Goal: Transaction & Acquisition: Purchase product/service

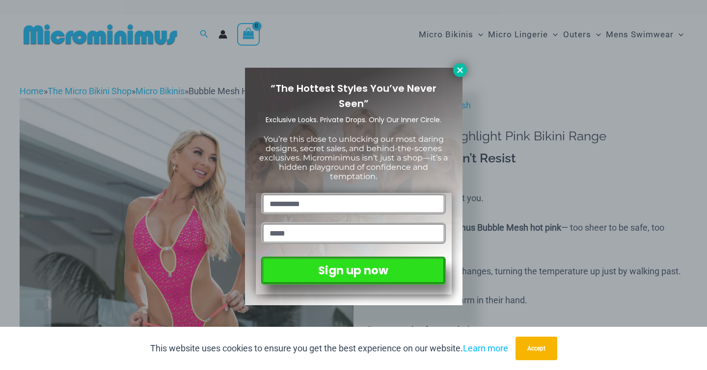
click at [458, 69] on icon at bounding box center [459, 69] width 5 height 5
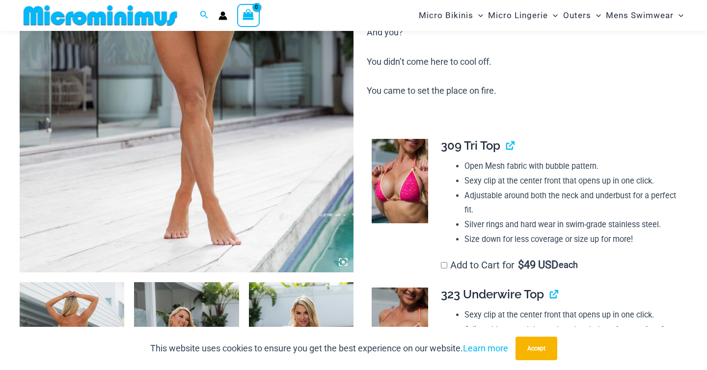
scroll to position [526, 0]
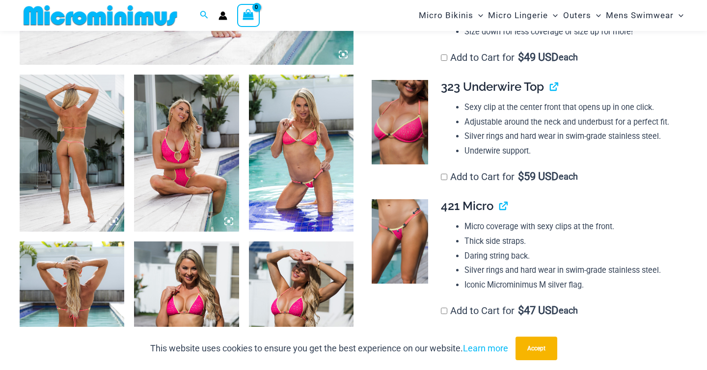
click at [397, 261] on img at bounding box center [400, 241] width 56 height 84
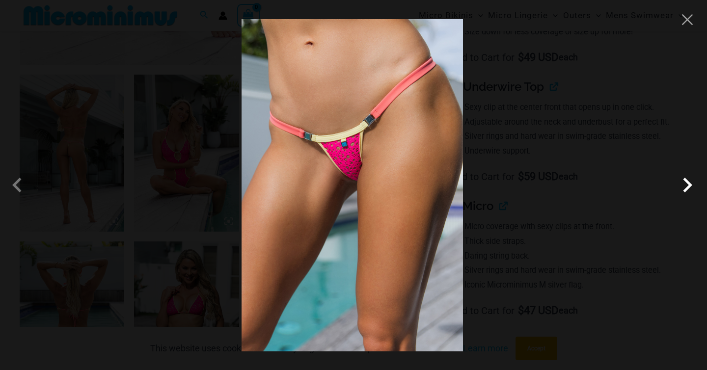
click at [687, 184] on span at bounding box center [687, 184] width 29 height 29
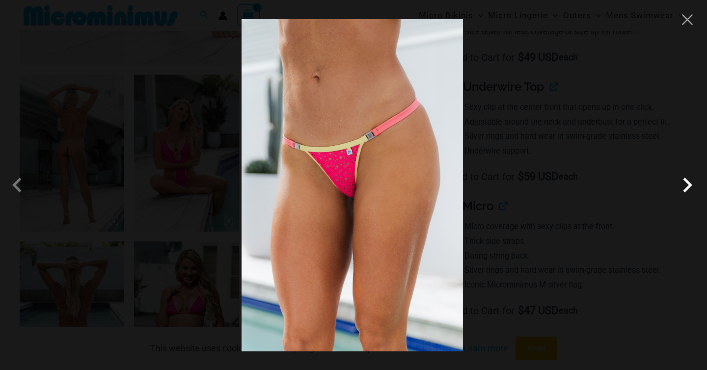
click at [687, 184] on span at bounding box center [687, 184] width 29 height 29
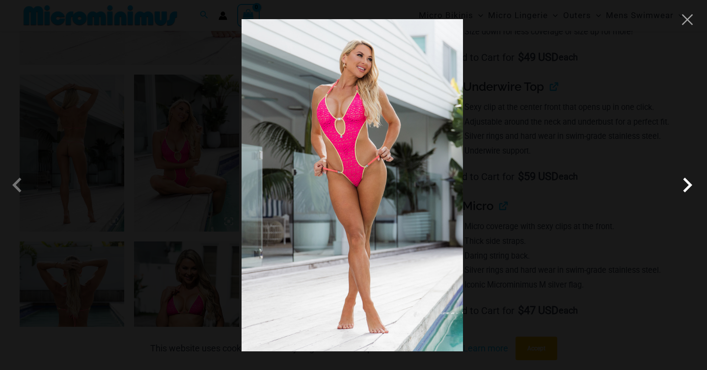
click at [687, 184] on span at bounding box center [687, 184] width 29 height 29
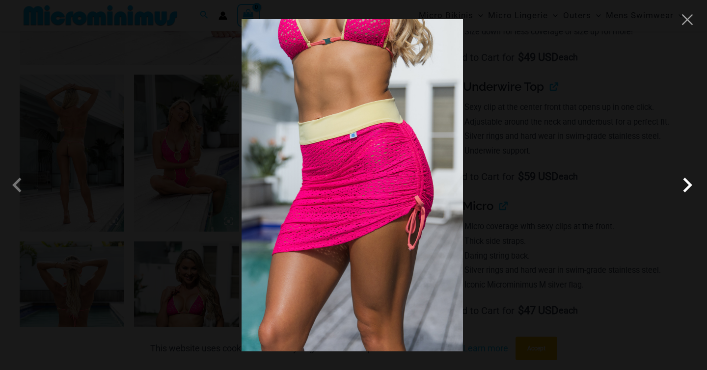
click at [687, 184] on span at bounding box center [687, 184] width 29 height 29
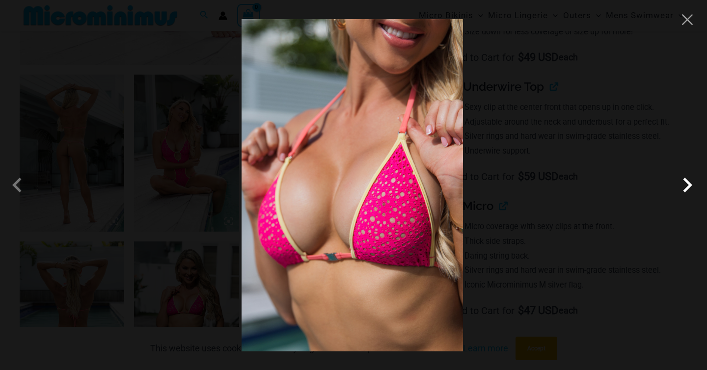
click at [681, 183] on span at bounding box center [687, 184] width 29 height 29
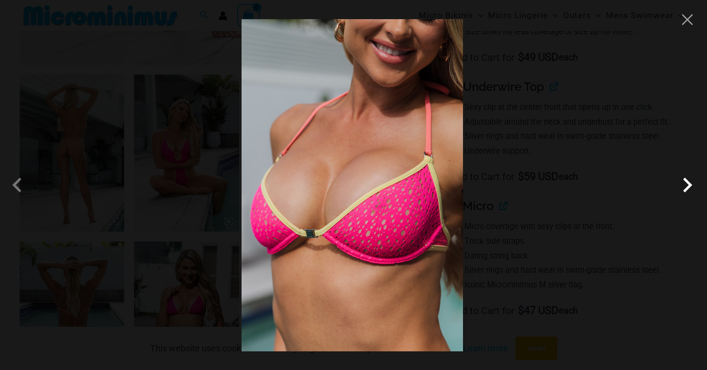
click at [683, 184] on span at bounding box center [687, 184] width 29 height 29
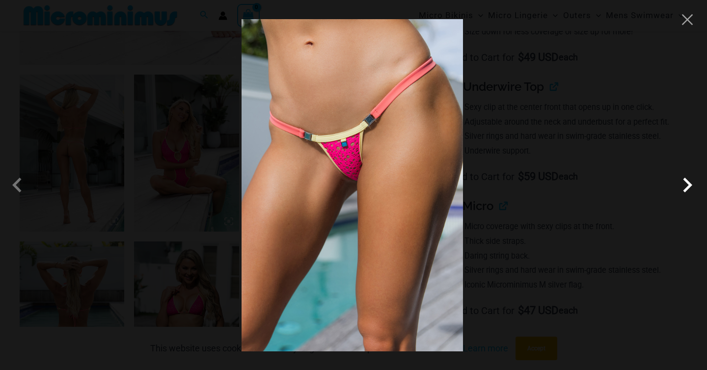
click at [683, 184] on span at bounding box center [687, 184] width 29 height 29
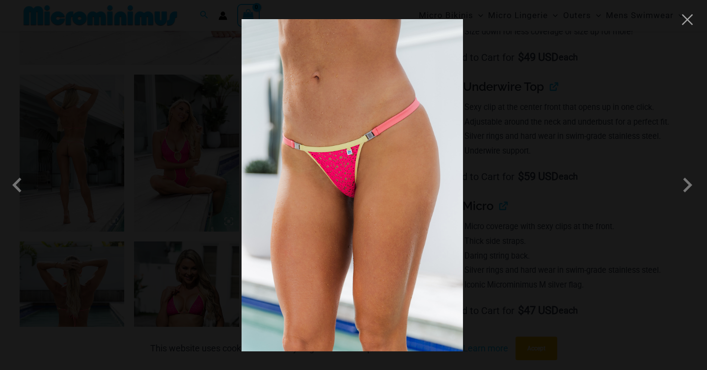
click at [587, 136] on div at bounding box center [353, 185] width 707 height 370
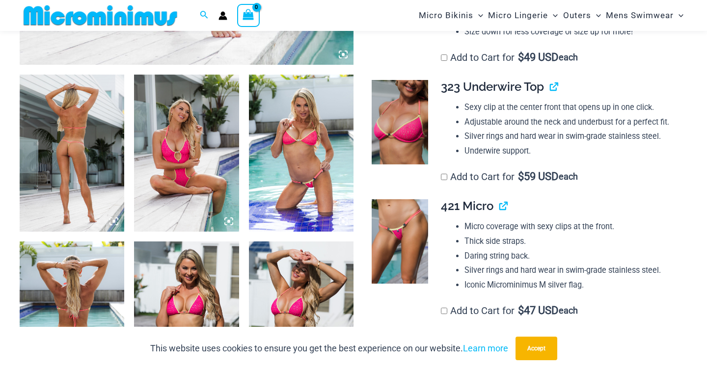
click at [57, 134] on img at bounding box center [72, 153] width 105 height 157
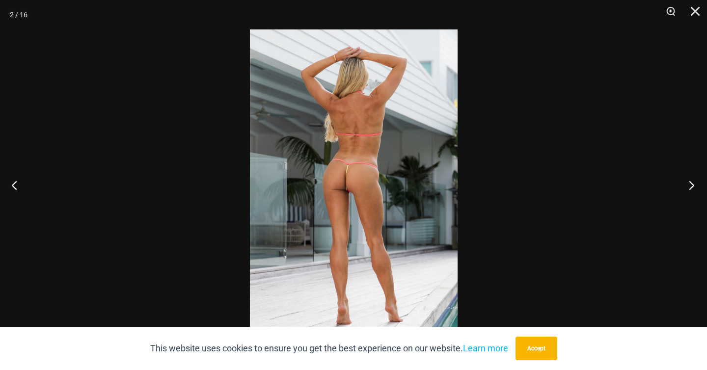
click at [688, 194] on button "Next" at bounding box center [688, 185] width 37 height 49
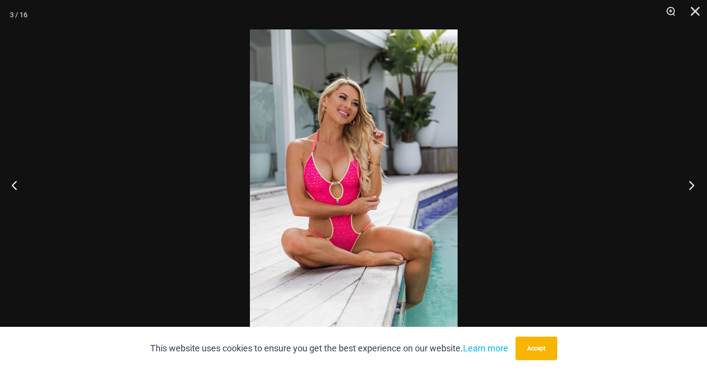
click at [688, 194] on button "Next" at bounding box center [688, 185] width 37 height 49
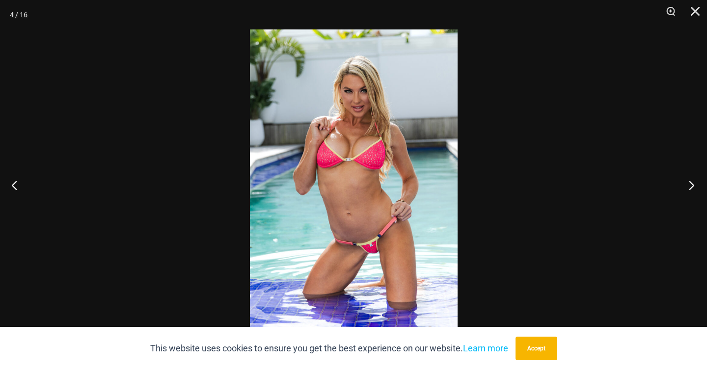
click at [688, 194] on button "Next" at bounding box center [688, 185] width 37 height 49
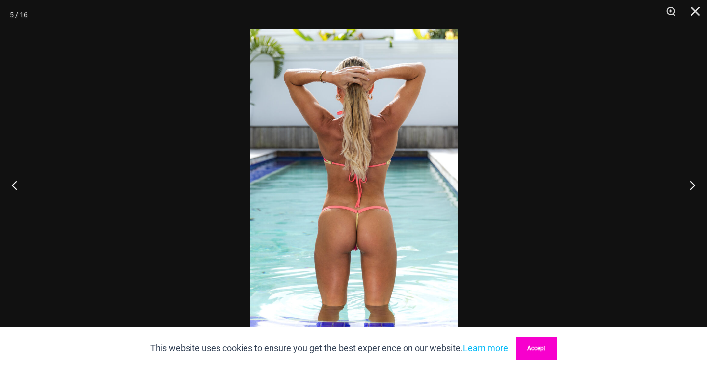
click at [548, 357] on button "Accept" at bounding box center [537, 349] width 42 height 24
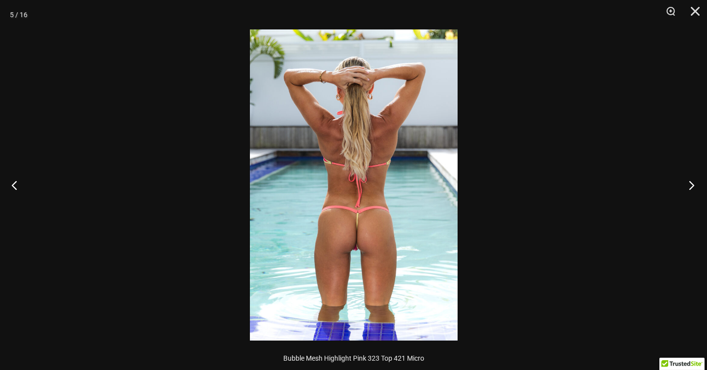
click at [687, 187] on button "Next" at bounding box center [688, 185] width 37 height 49
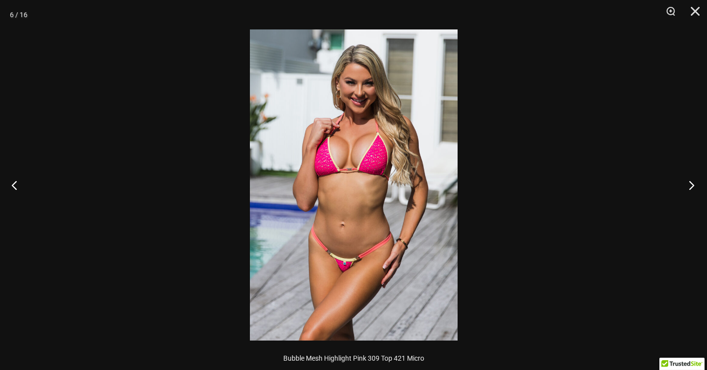
click at [687, 187] on button "Next" at bounding box center [688, 185] width 37 height 49
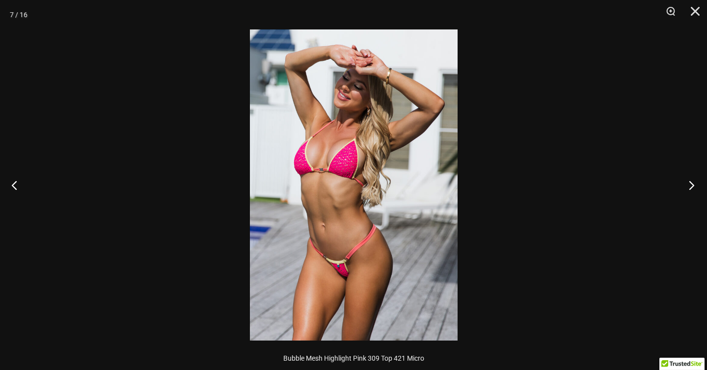
click at [687, 187] on button "Next" at bounding box center [688, 185] width 37 height 49
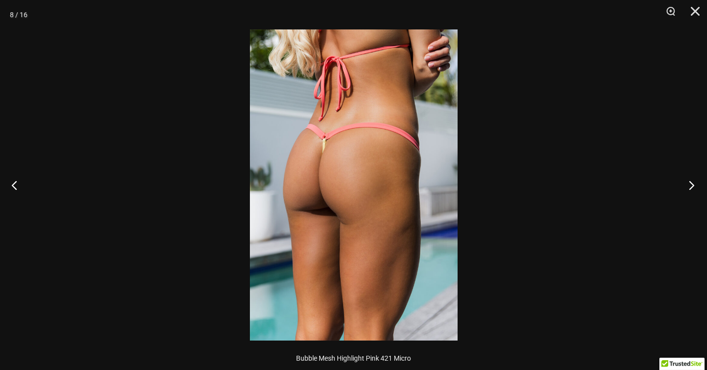
click at [683, 189] on button "Next" at bounding box center [688, 185] width 37 height 49
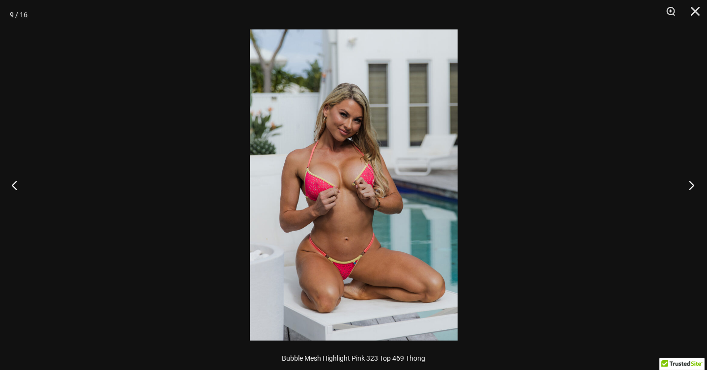
click at [683, 189] on button "Next" at bounding box center [688, 185] width 37 height 49
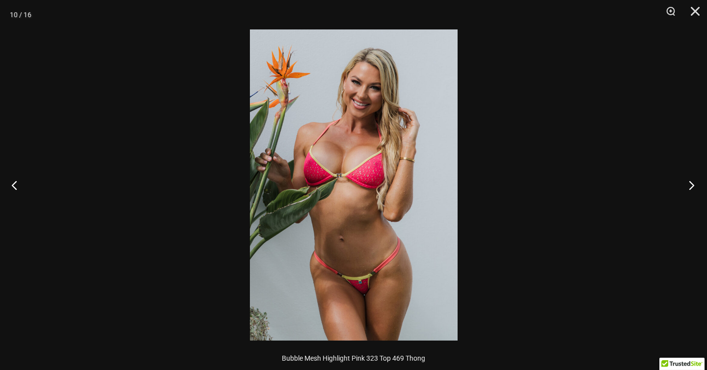
click at [683, 189] on button "Next" at bounding box center [688, 185] width 37 height 49
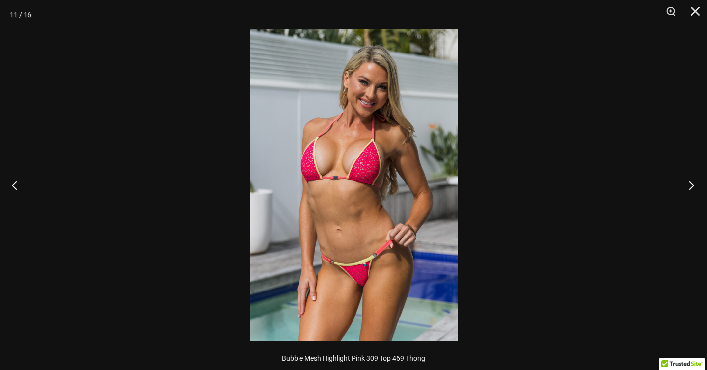
click at [683, 189] on button "Next" at bounding box center [688, 185] width 37 height 49
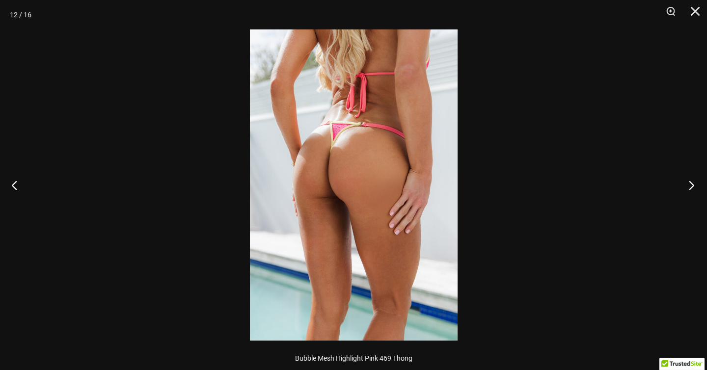
click at [697, 187] on button "Next" at bounding box center [688, 185] width 37 height 49
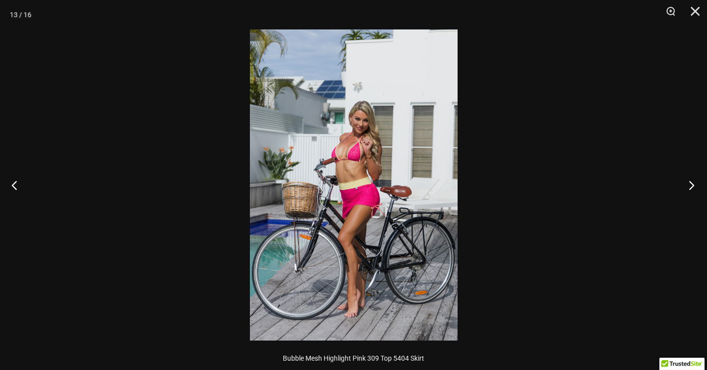
click at [697, 187] on button "Next" at bounding box center [688, 185] width 37 height 49
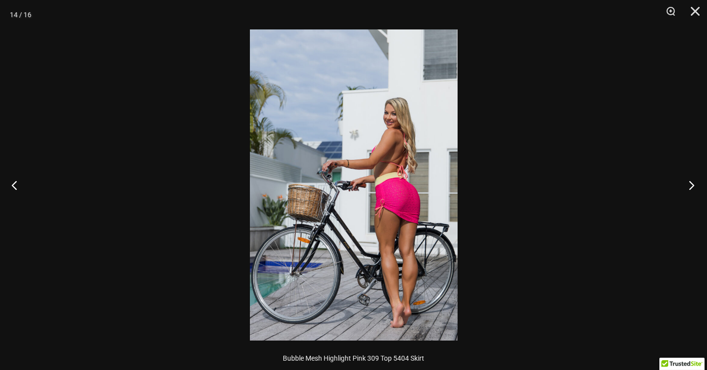
click at [697, 187] on button "Next" at bounding box center [688, 185] width 37 height 49
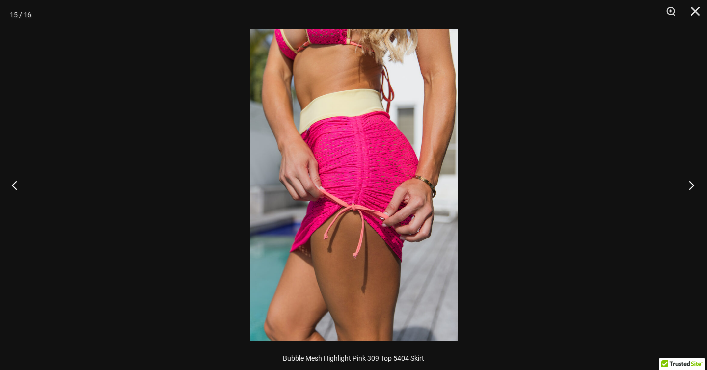
click at [697, 187] on button "Next" at bounding box center [688, 185] width 37 height 49
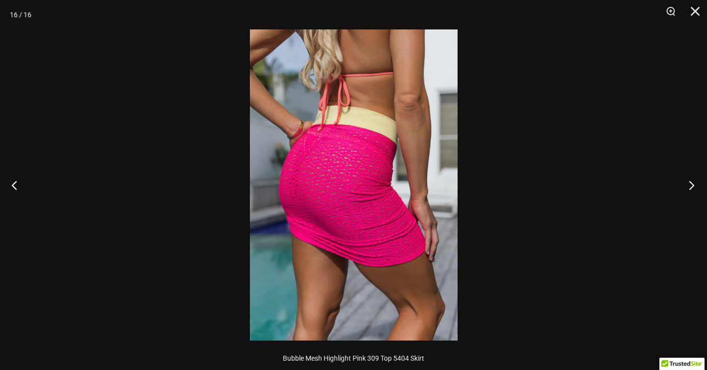
click at [697, 187] on button "Next" at bounding box center [688, 185] width 37 height 49
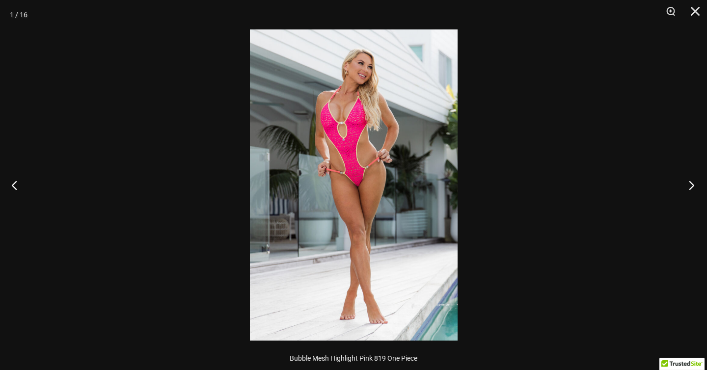
click at [697, 187] on button "Next" at bounding box center [688, 185] width 37 height 49
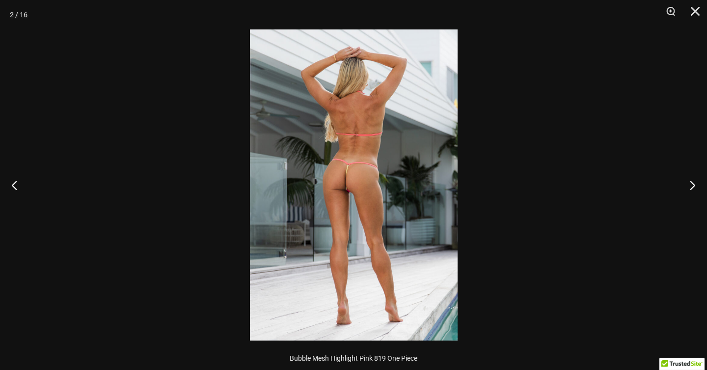
click at [592, 165] on div at bounding box center [353, 185] width 707 height 370
